Goal: Navigation & Orientation: Find specific page/section

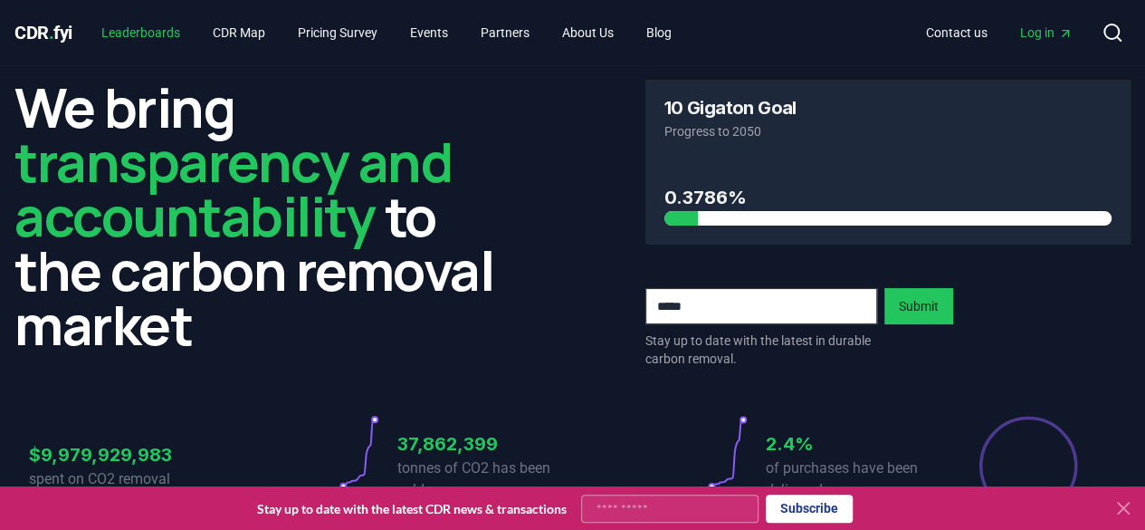
click at [174, 24] on link "Leaderboards" at bounding box center [141, 32] width 108 height 33
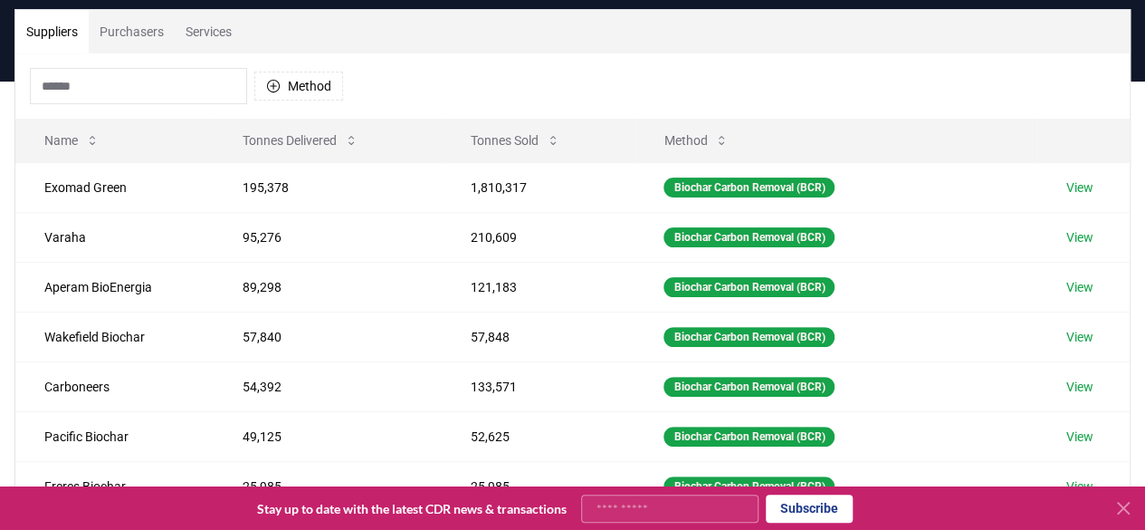
scroll to position [123, 0]
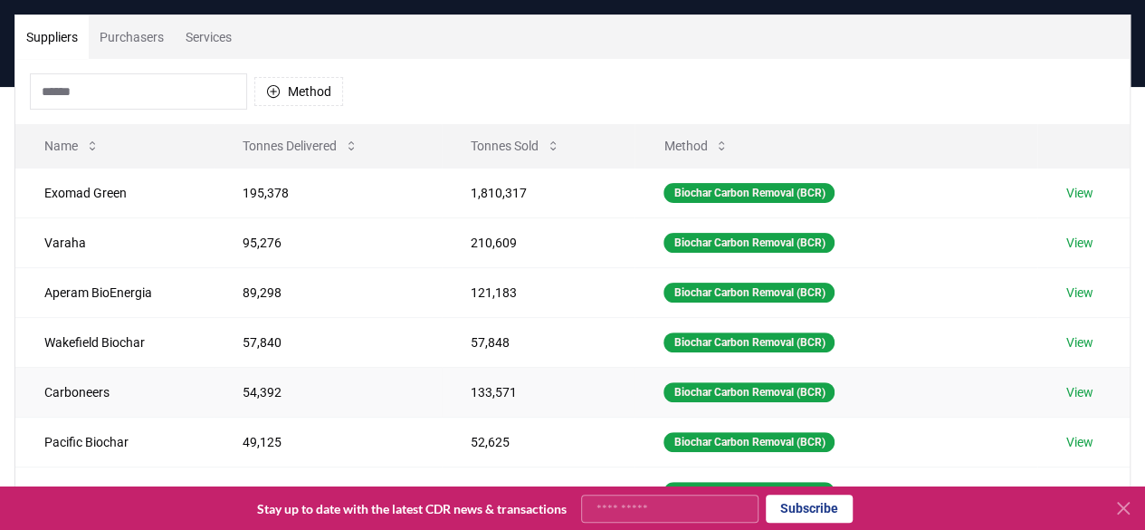
click at [1086, 383] on link "View" at bounding box center [1079, 392] width 27 height 18
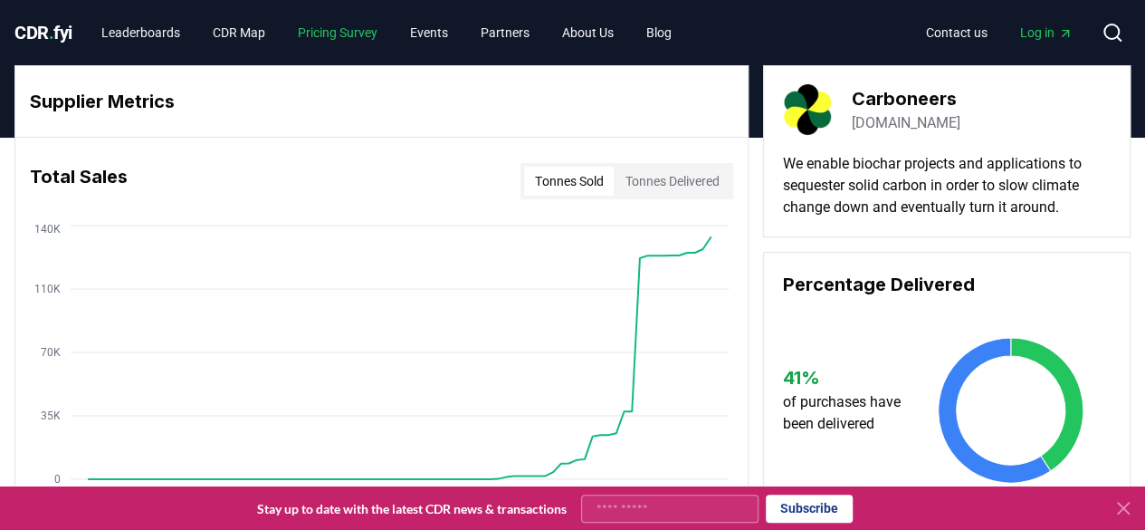
click at [346, 32] on link "Pricing Survey" at bounding box center [337, 32] width 109 height 33
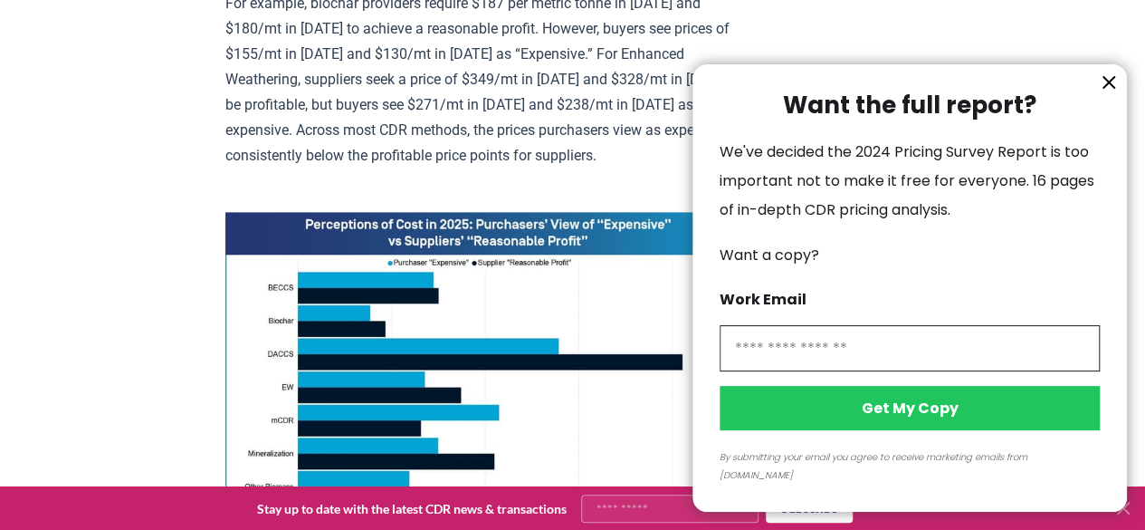
scroll to position [1122, 0]
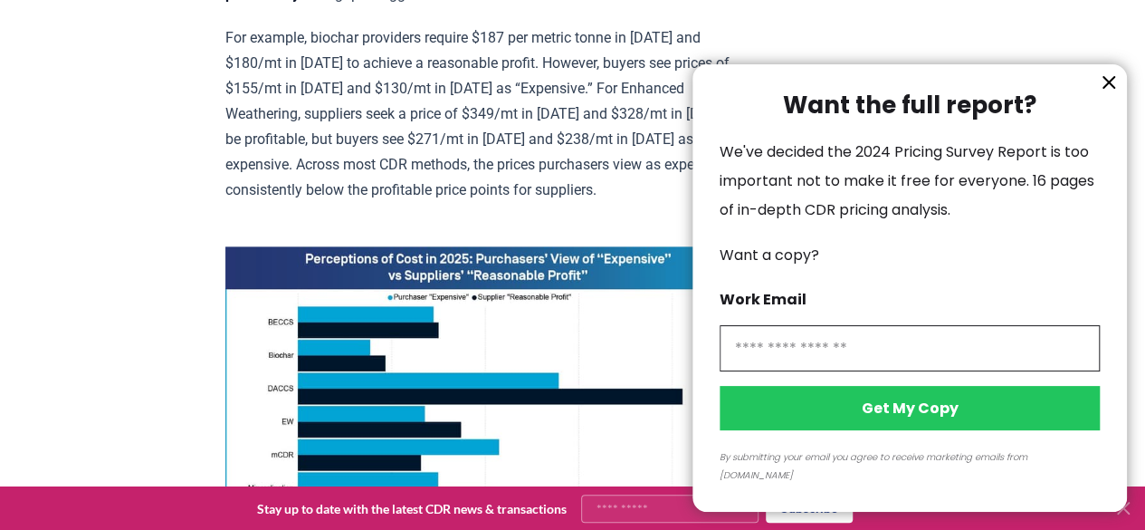
click at [1111, 93] on icon "information" at bounding box center [1109, 83] width 22 height 22
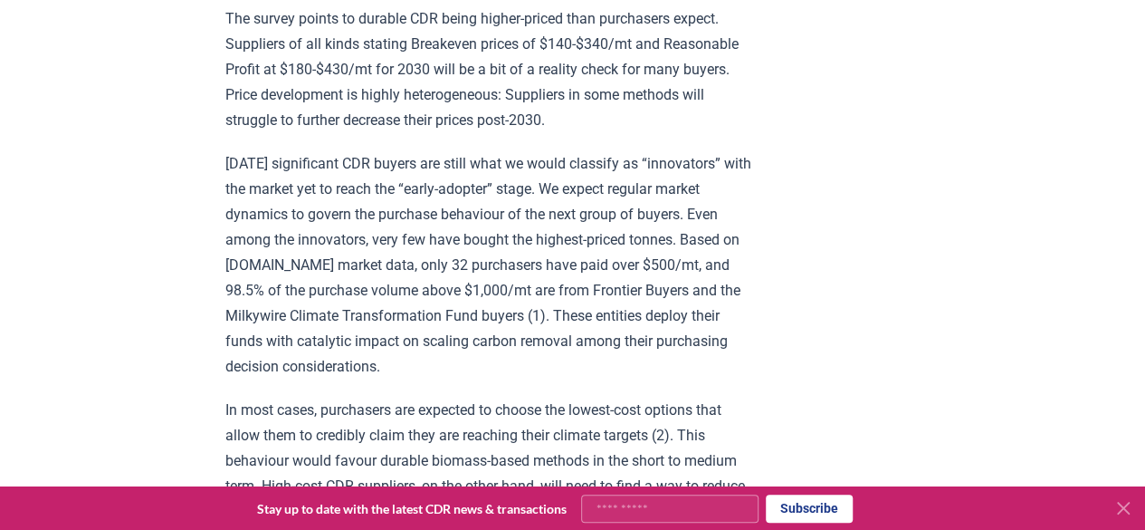
scroll to position [0, 0]
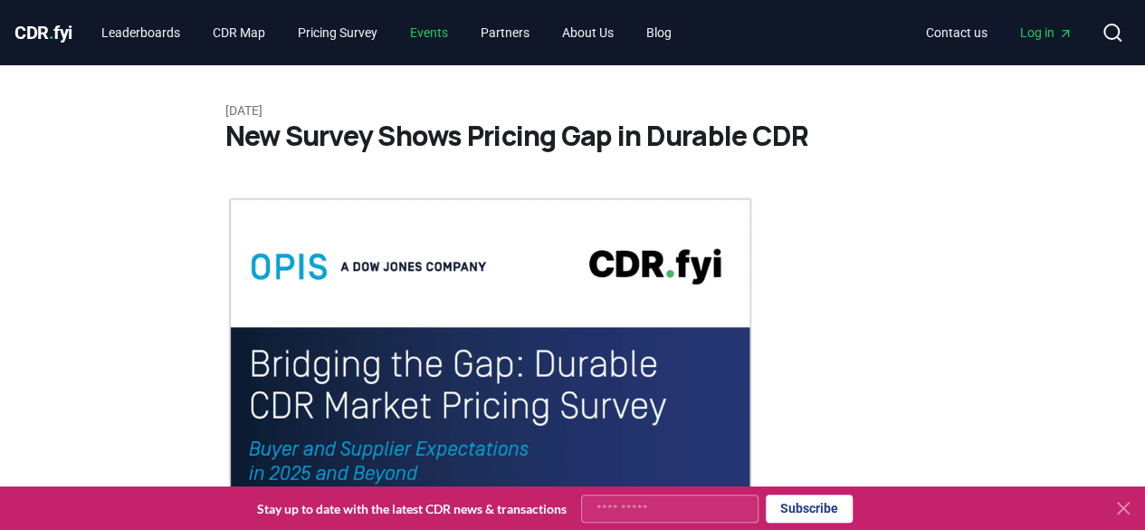
click at [452, 33] on link "Events" at bounding box center [429, 32] width 67 height 33
